Goal: Information Seeking & Learning: Find specific fact

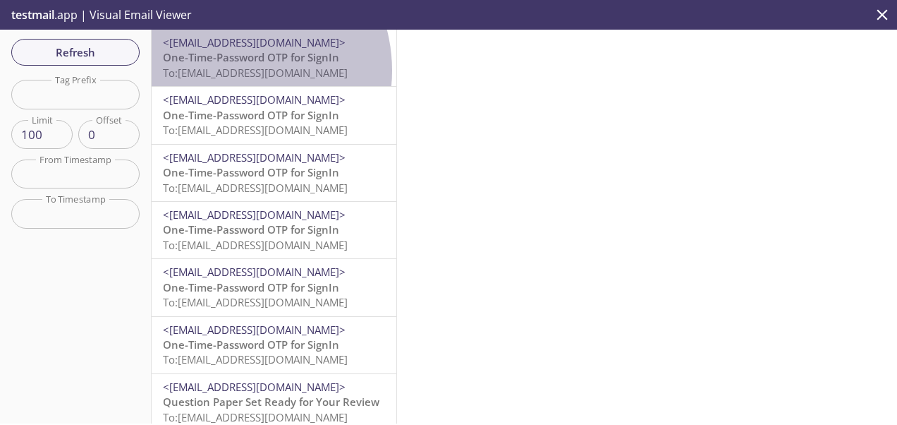
click at [229, 71] on span "To: [EMAIL_ADDRESS][DOMAIN_NAME]" at bounding box center [255, 73] width 185 height 14
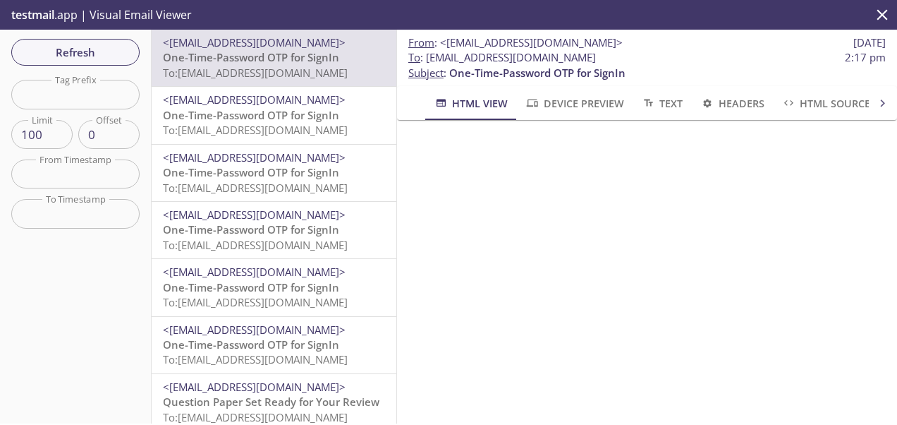
scroll to position [111, 0]
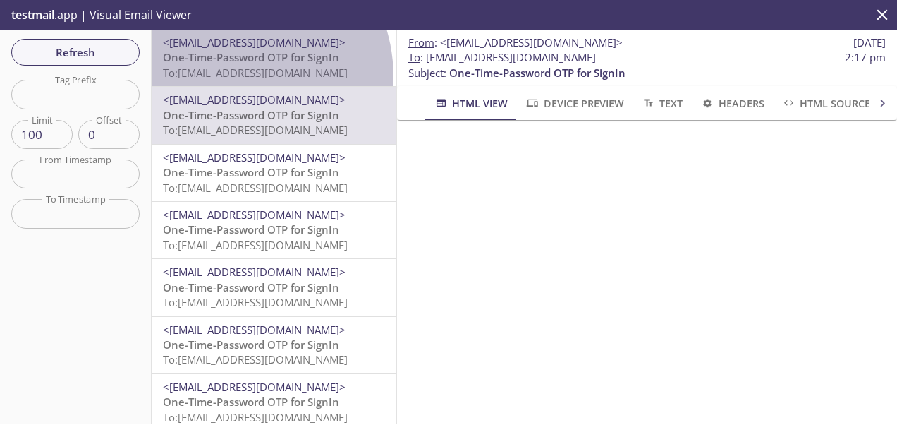
click at [226, 77] on span "To: [EMAIL_ADDRESS][DOMAIN_NAME]" at bounding box center [255, 73] width 185 height 14
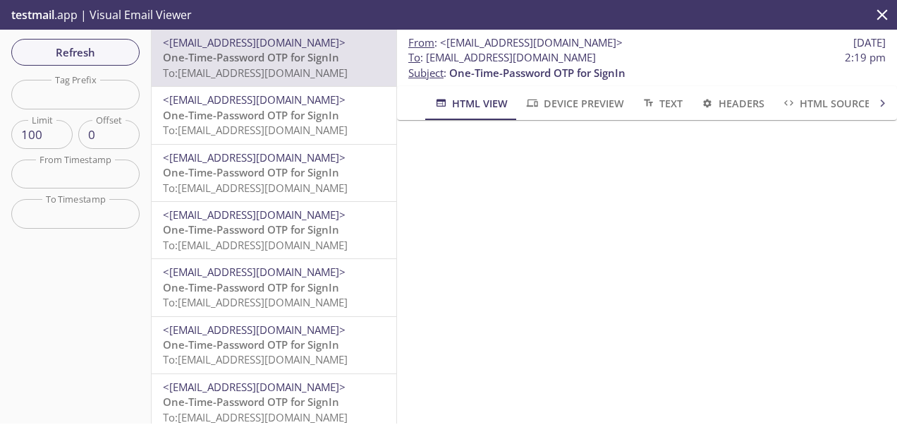
click at [721, 73] on p "To : [EMAIL_ADDRESS][DOMAIN_NAME] 2:19 pm Subject : One-Time-Password OTP for S…" at bounding box center [648, 65] width 478 height 30
click at [717, 71] on p "To : [EMAIL_ADDRESS][DOMAIN_NAME] 2:19 pm Subject : One-Time-Password OTP for S…" at bounding box center [648, 65] width 478 height 30
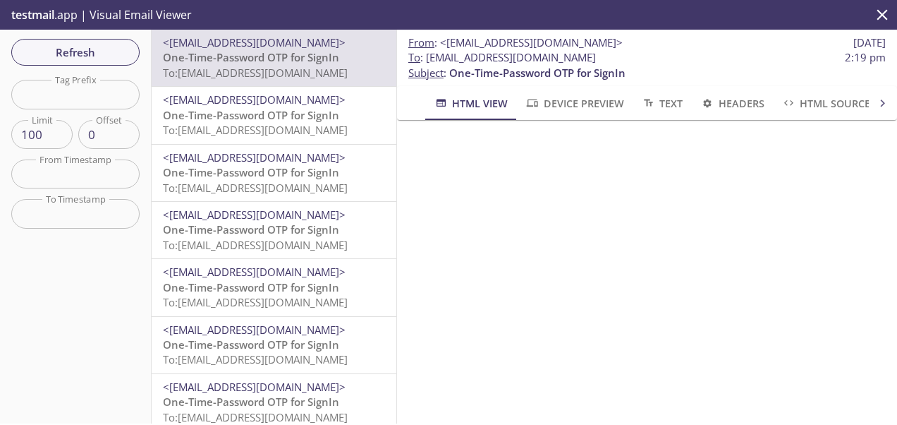
click at [717, 71] on p "To : [EMAIL_ADDRESS][DOMAIN_NAME] 2:19 pm Subject : One-Time-Password OTP for S…" at bounding box center [648, 65] width 478 height 30
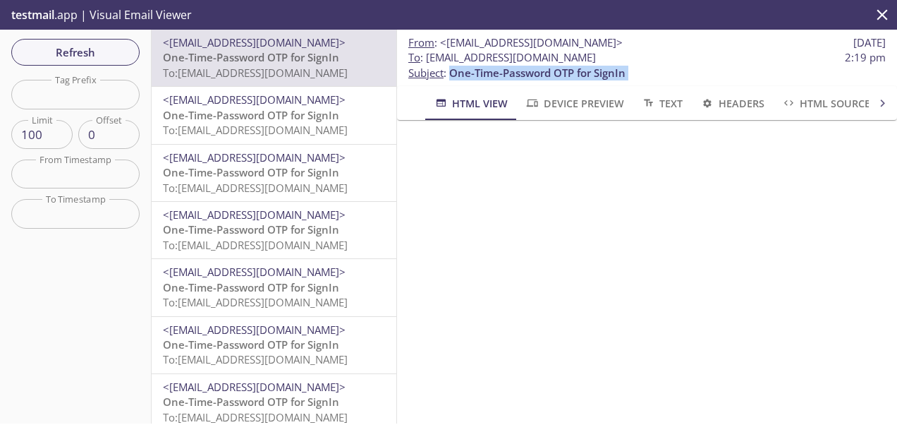
click at [717, 71] on p "To : [EMAIL_ADDRESS][DOMAIN_NAME] 2:19 pm Subject : One-Time-Password OTP for S…" at bounding box center [648, 65] width 478 height 30
